Goal: Ask a question

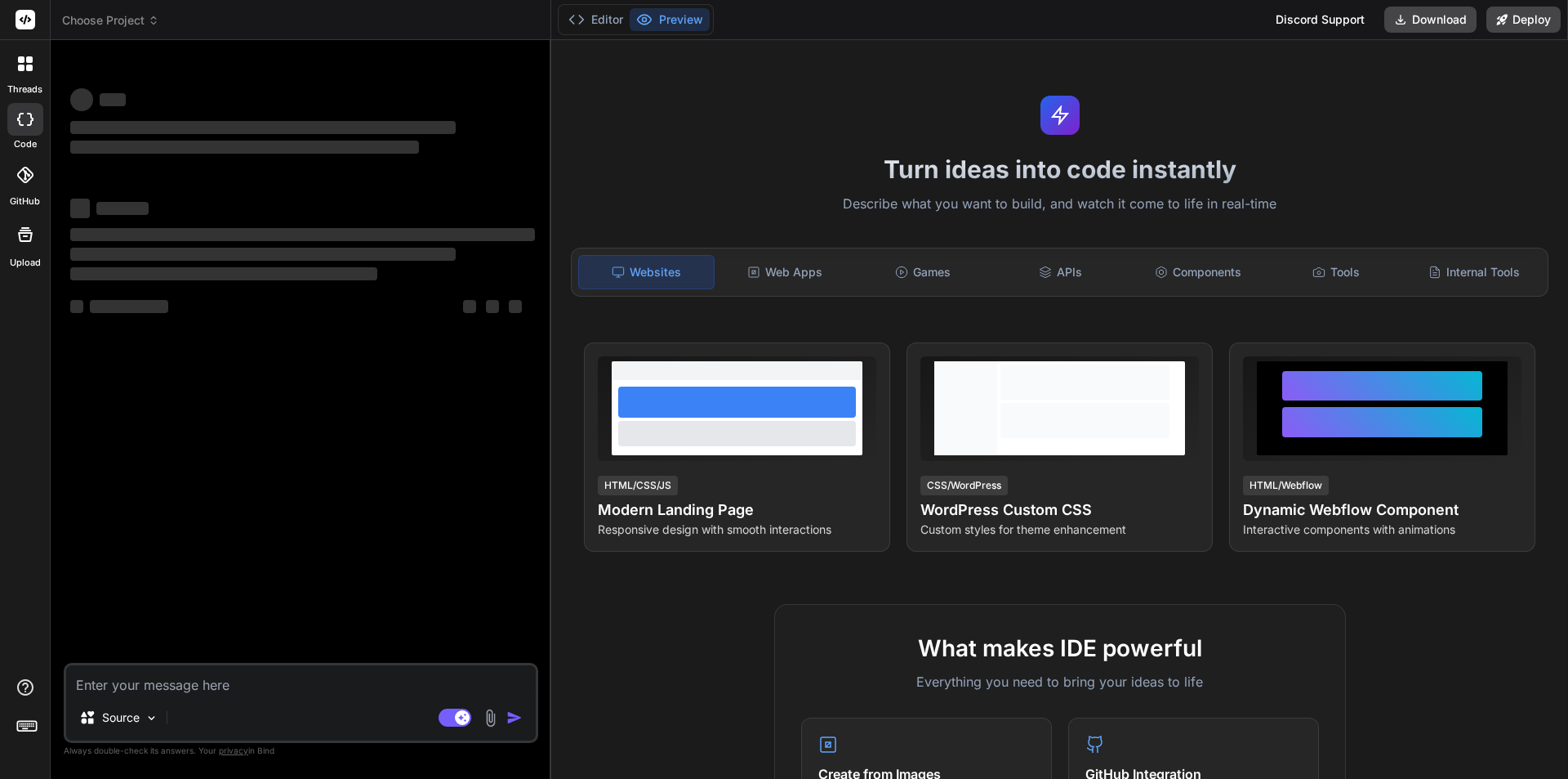
type textarea "x"
click at [265, 675] on textarea at bounding box center [301, 680] width 470 height 29
type textarea "Hi [PERSON_NAME], can you please share the meeting recording with [PERSON_NAME]…"
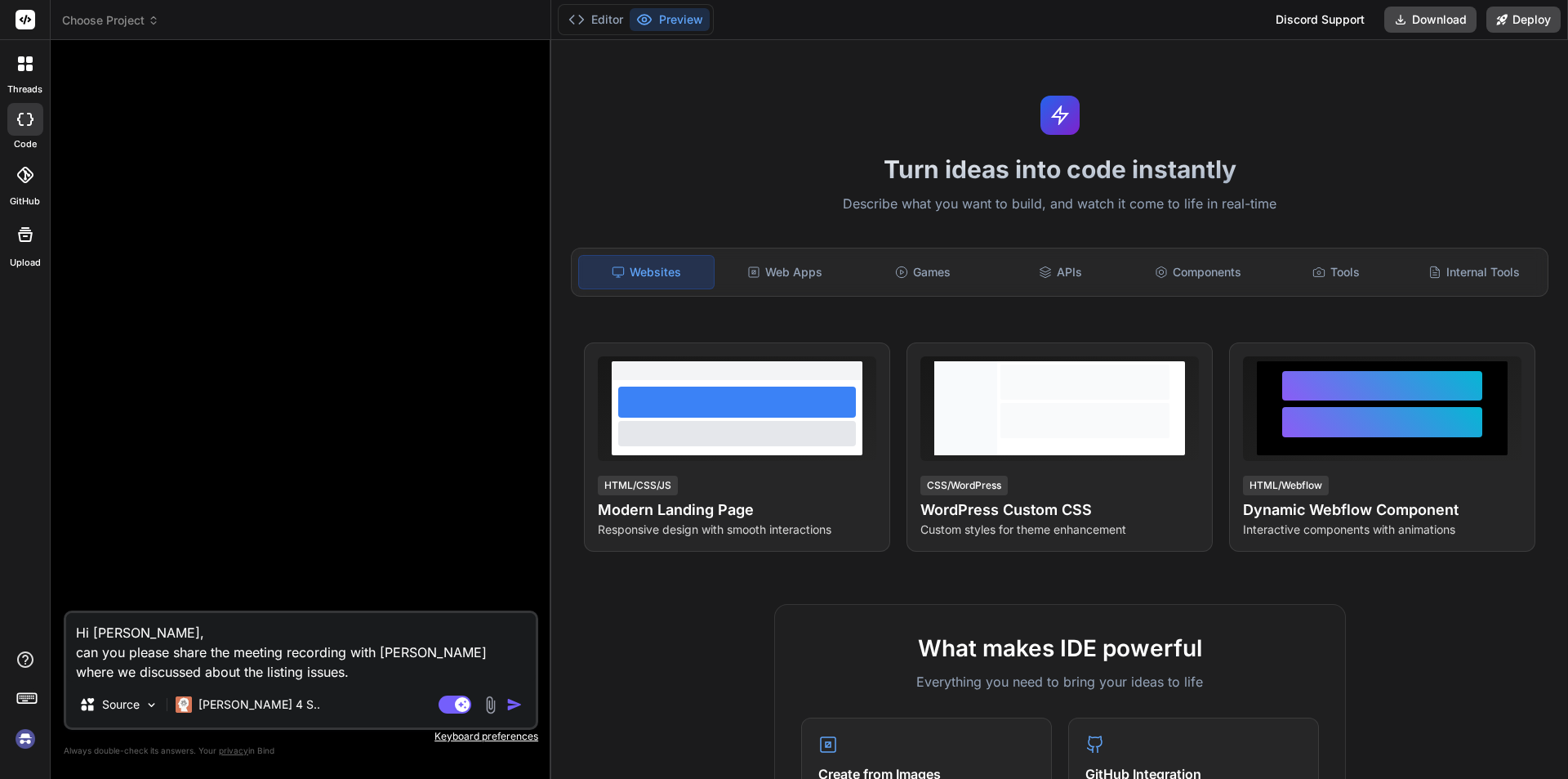
type textarea "x"
type textarea "Hi [PERSON_NAME], can you please share the meeting recording with [PERSON_NAME]…"
click at [512, 704] on img "button" at bounding box center [514, 704] width 16 height 16
type textarea "x"
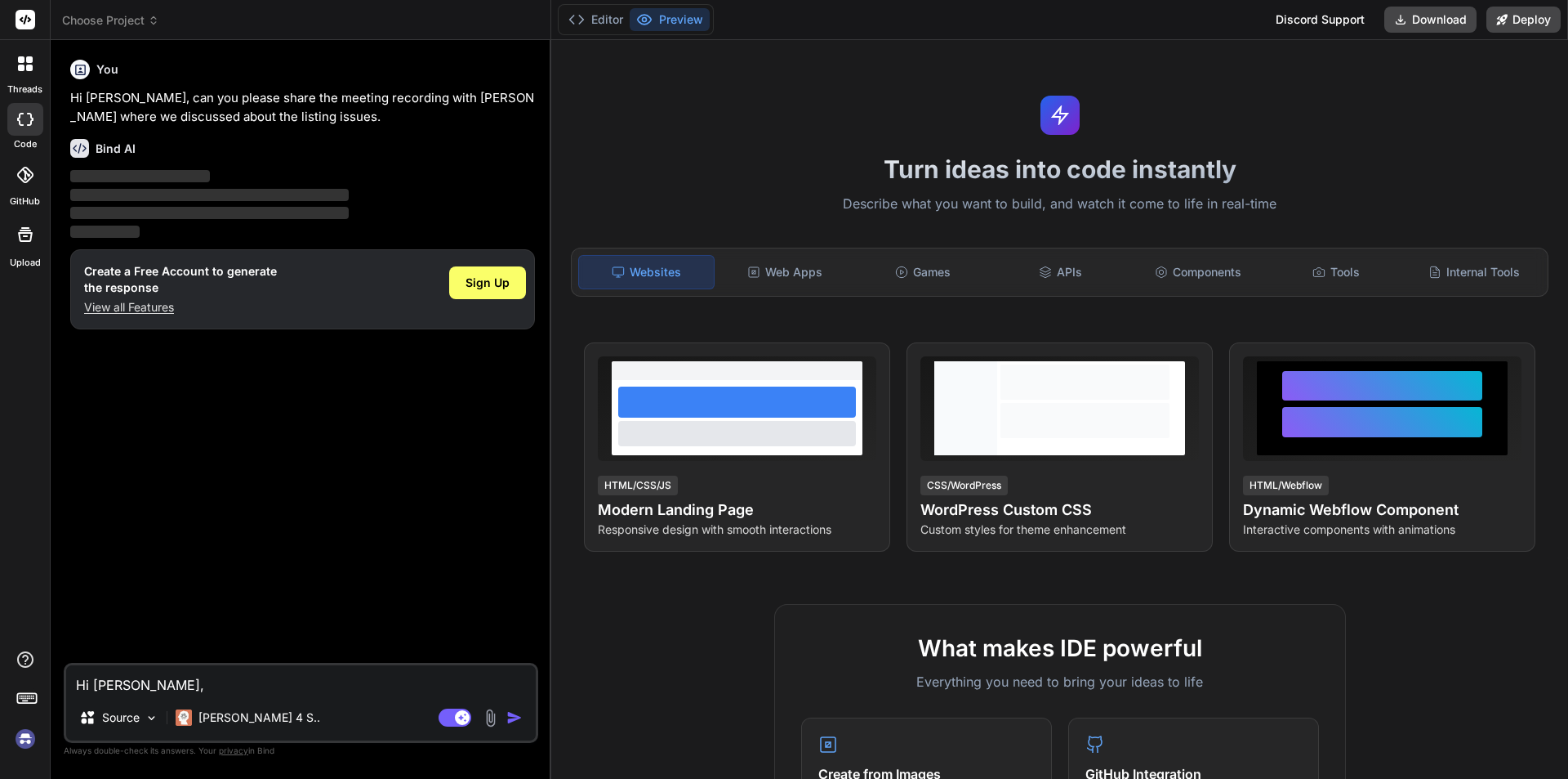
click at [315, 688] on textarea "Hi [PERSON_NAME], can you please share the meeting recording with [PERSON_NAME]…" at bounding box center [301, 680] width 470 height 29
